Goal: Transaction & Acquisition: Purchase product/service

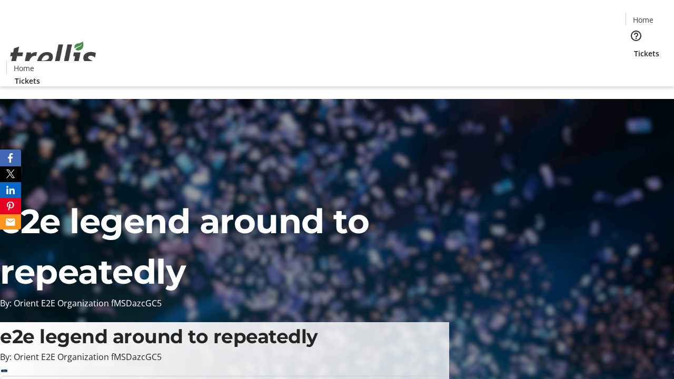
click at [644, 16] on span "Sign Up" at bounding box center [648, 14] width 31 height 13
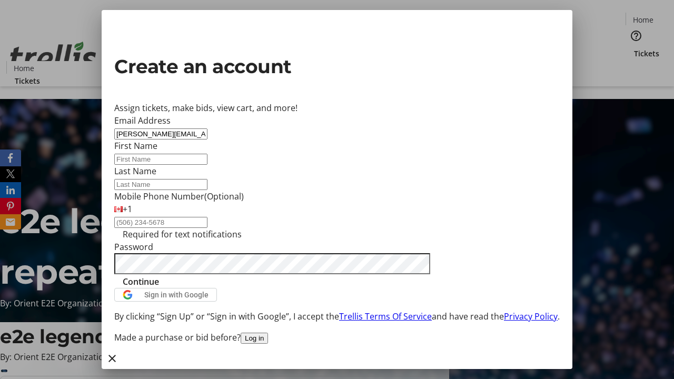
type input "[PERSON_NAME][EMAIL_ADDRESS][DOMAIN_NAME]"
type input "[PERSON_NAME]"
click at [159, 288] on span "Continue" at bounding box center [141, 281] width 36 height 13
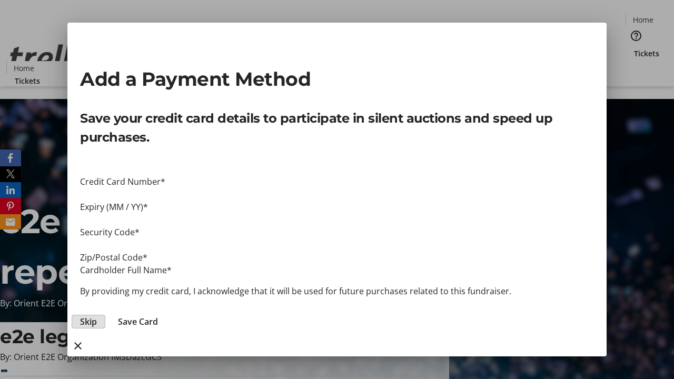
click at [97, 315] on span "Skip" at bounding box center [88, 321] width 17 height 13
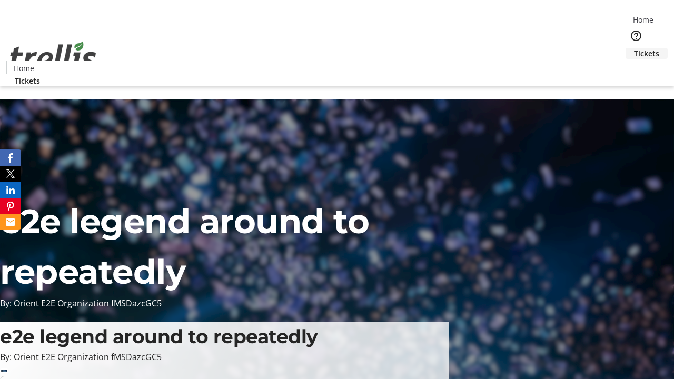
click at [634, 48] on span "Tickets" at bounding box center [646, 53] width 25 height 11
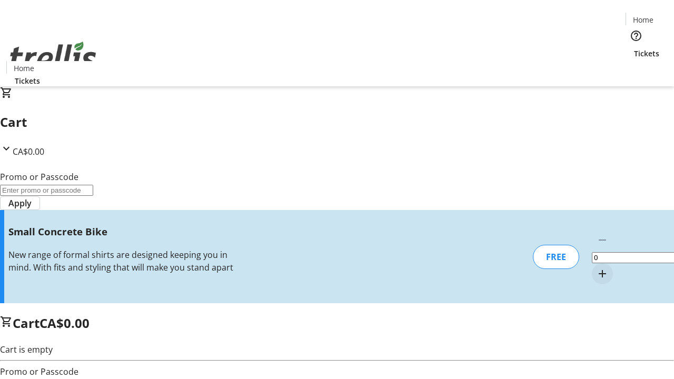
click at [596, 268] on mat-icon "Increment by one" at bounding box center [602, 274] width 13 height 13
type input "1"
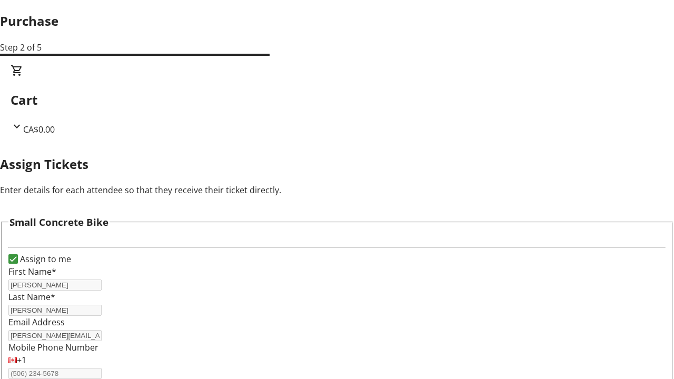
scroll to position [64, 0]
